Goal: Information Seeking & Learning: Learn about a topic

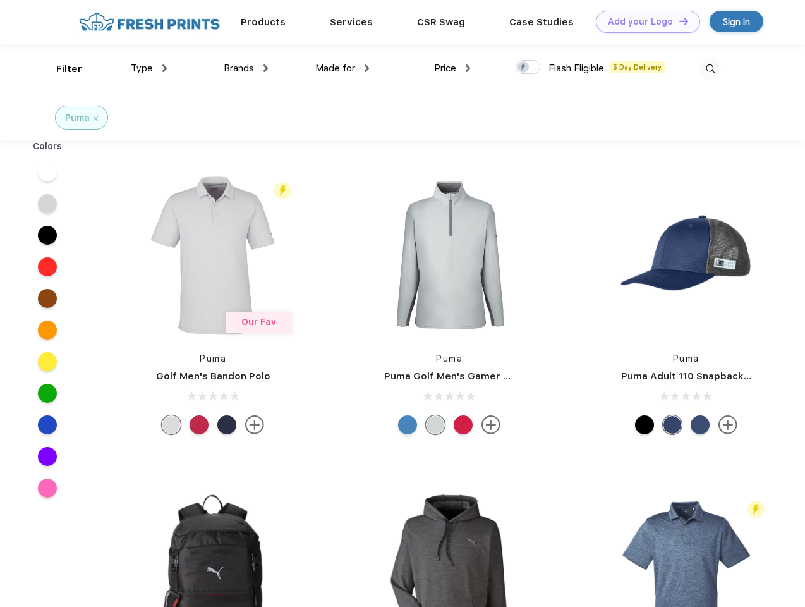
click at [643, 21] on link "Add your Logo Design Tool" at bounding box center [648, 22] width 104 height 22
click at [0, 0] on div "Design Tool" at bounding box center [0, 0] width 0 height 0
click at [678, 21] on link "Add your Logo Design Tool" at bounding box center [648, 22] width 104 height 22
click at [61, 69] on div "Filter" at bounding box center [69, 69] width 26 height 15
click at [149, 68] on span "Type" at bounding box center [142, 68] width 22 height 11
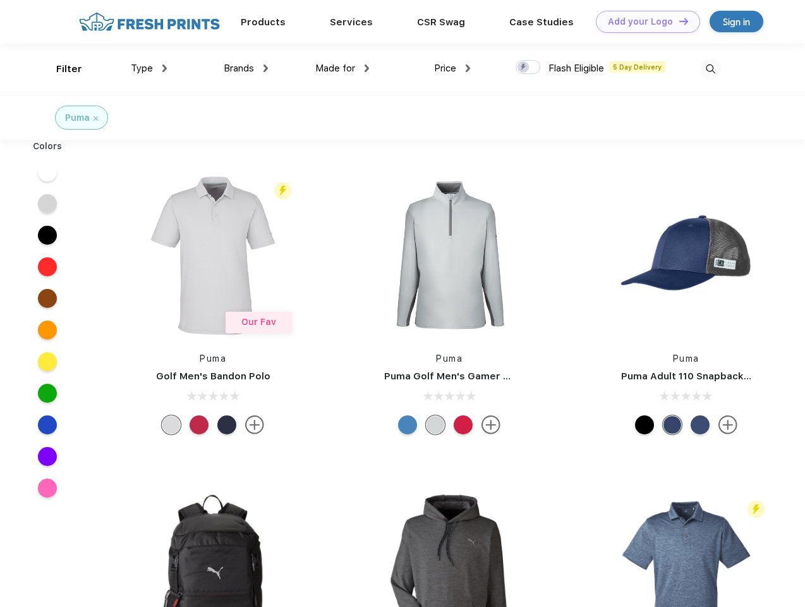
click at [246, 68] on span "Brands" at bounding box center [239, 68] width 30 height 11
click at [343, 68] on span "Made for" at bounding box center [335, 68] width 40 height 11
click at [453, 68] on span "Price" at bounding box center [445, 68] width 22 height 11
click at [528, 68] on div at bounding box center [528, 67] width 25 height 14
click at [524, 68] on input "checkbox" at bounding box center [520, 63] width 8 height 8
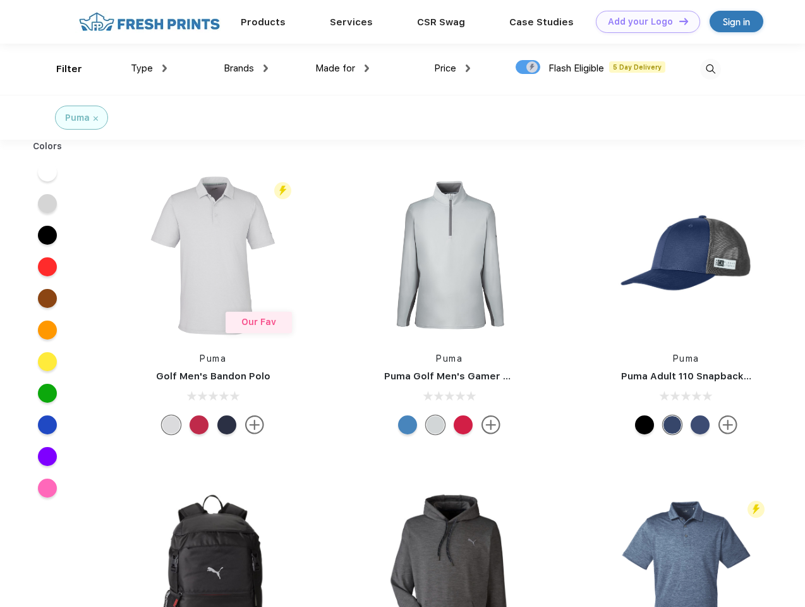
click at [710, 69] on img at bounding box center [710, 69] width 21 height 21
